Goal: Navigation & Orientation: Understand site structure

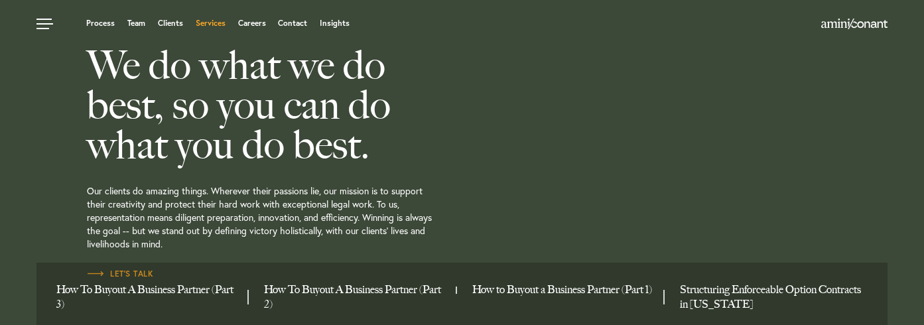
click at [218, 26] on link "Services" at bounding box center [211, 23] width 30 height 8
click at [216, 22] on link "Services" at bounding box center [211, 23] width 30 height 8
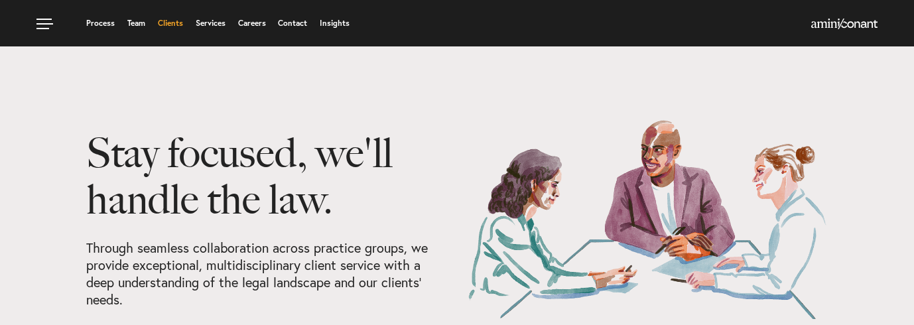
click at [173, 23] on link "Clients" at bounding box center [170, 23] width 25 height 8
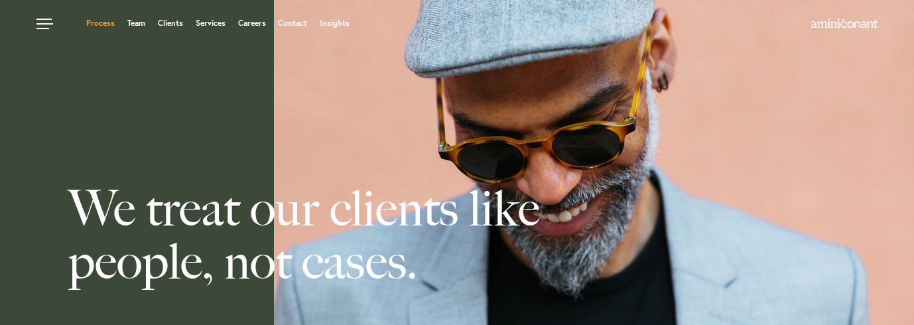
click at [100, 24] on link "Process" at bounding box center [100, 23] width 29 height 8
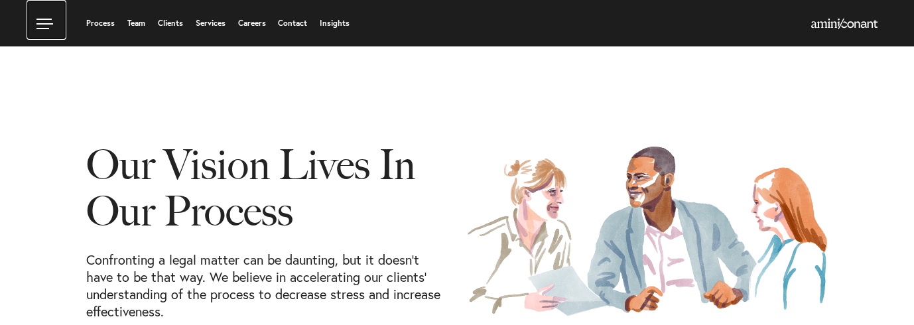
click at [43, 25] on link at bounding box center [47, 20] width 40 height 40
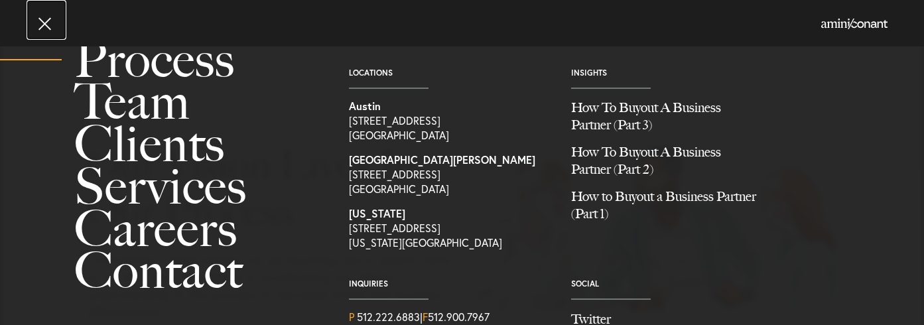
click at [42, 25] on link at bounding box center [47, 20] width 40 height 40
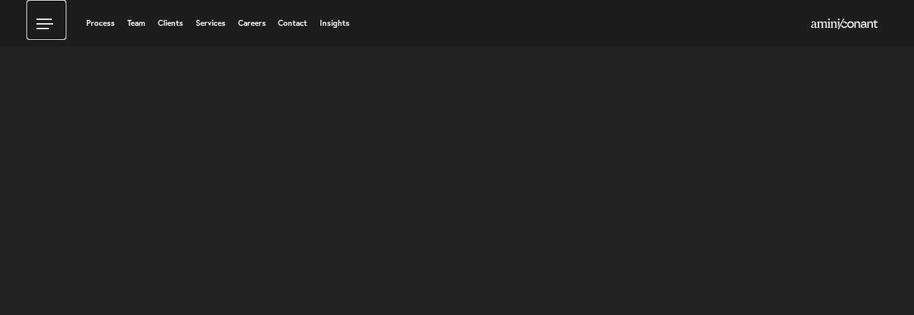
scroll to position [0, 1338]
